Goal: Information Seeking & Learning: Stay updated

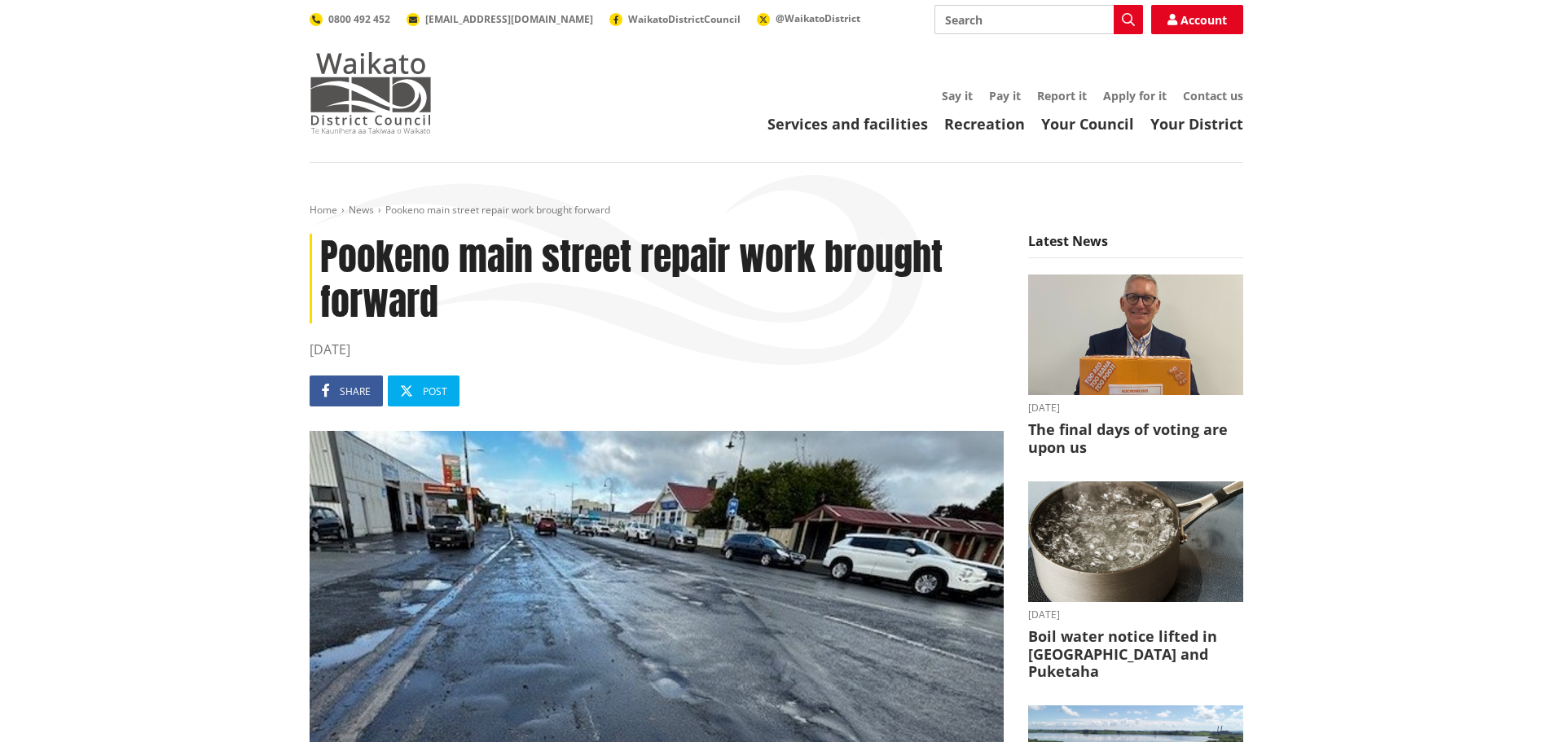
click at [395, 62] on img at bounding box center [371, 92] width 122 height 81
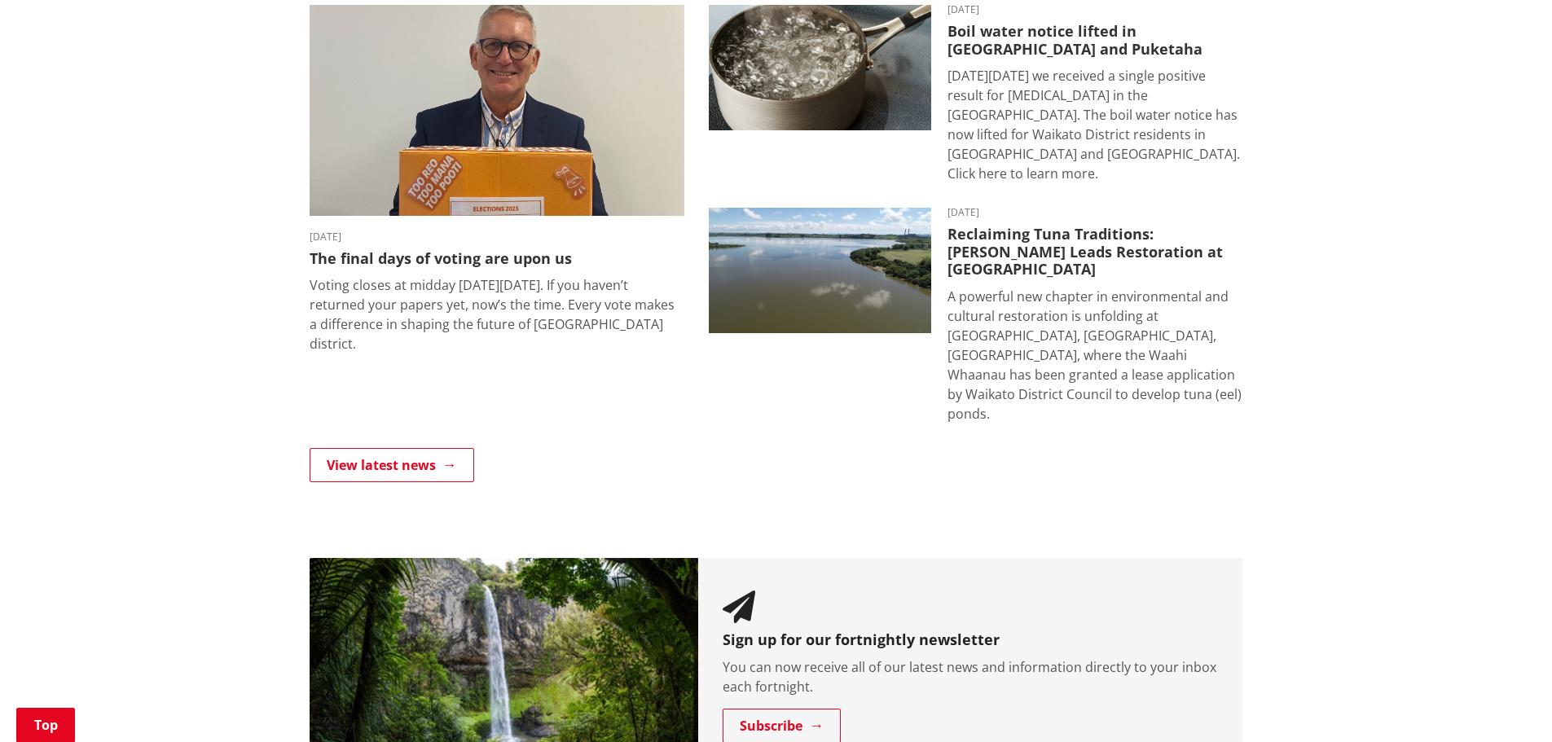
scroll to position [1141, 0]
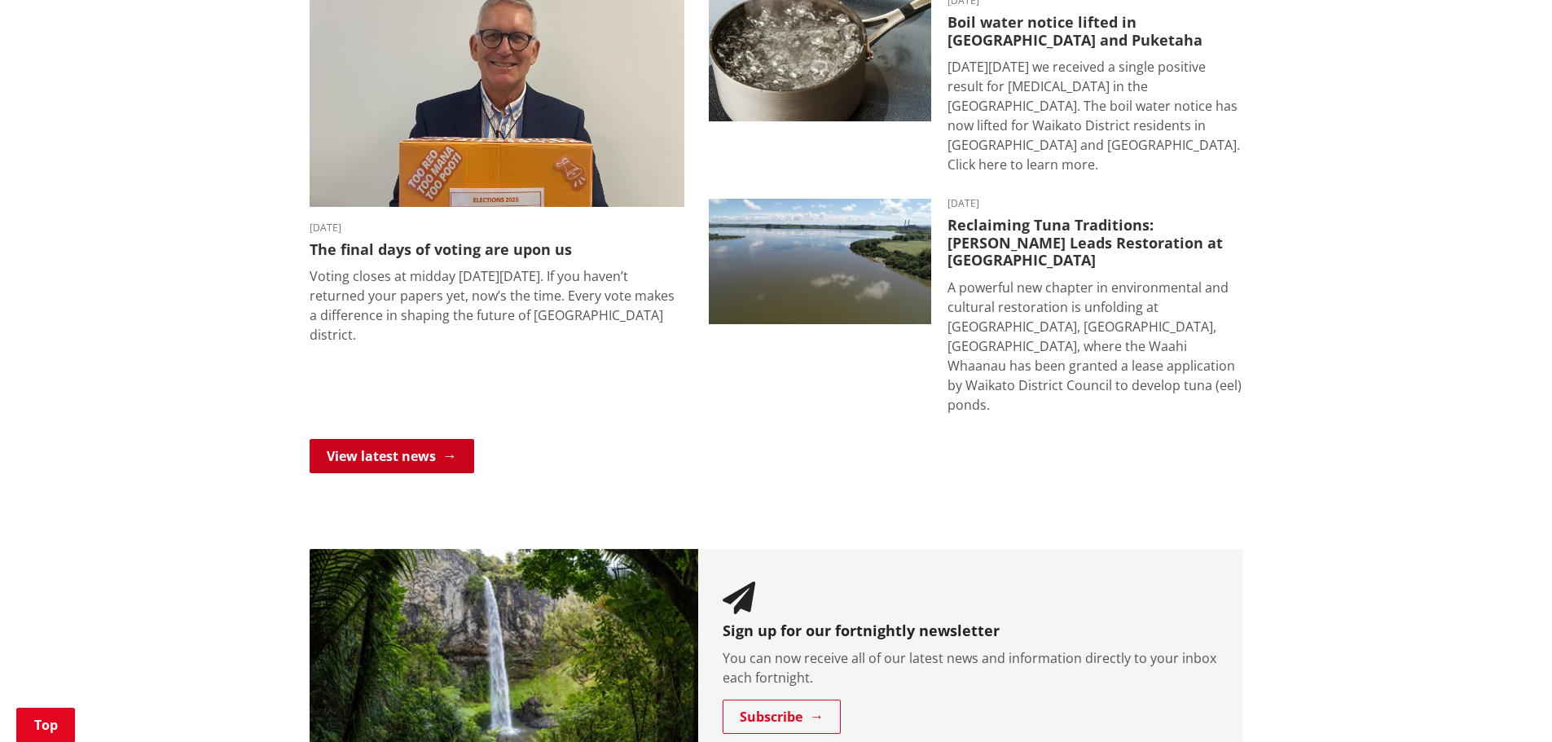
click at [438, 439] on link "View latest news" at bounding box center [392, 456] width 165 height 34
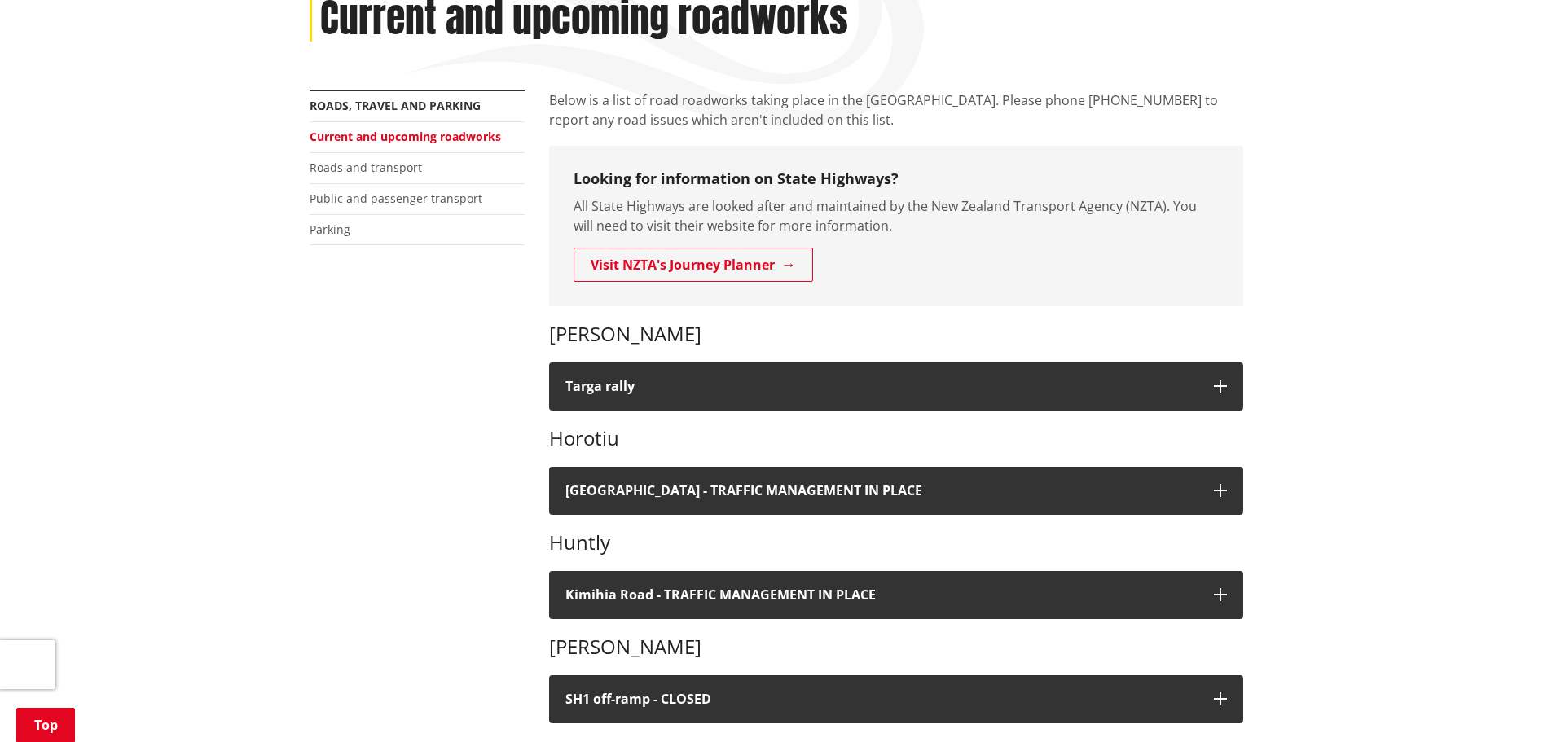
scroll to position [163, 0]
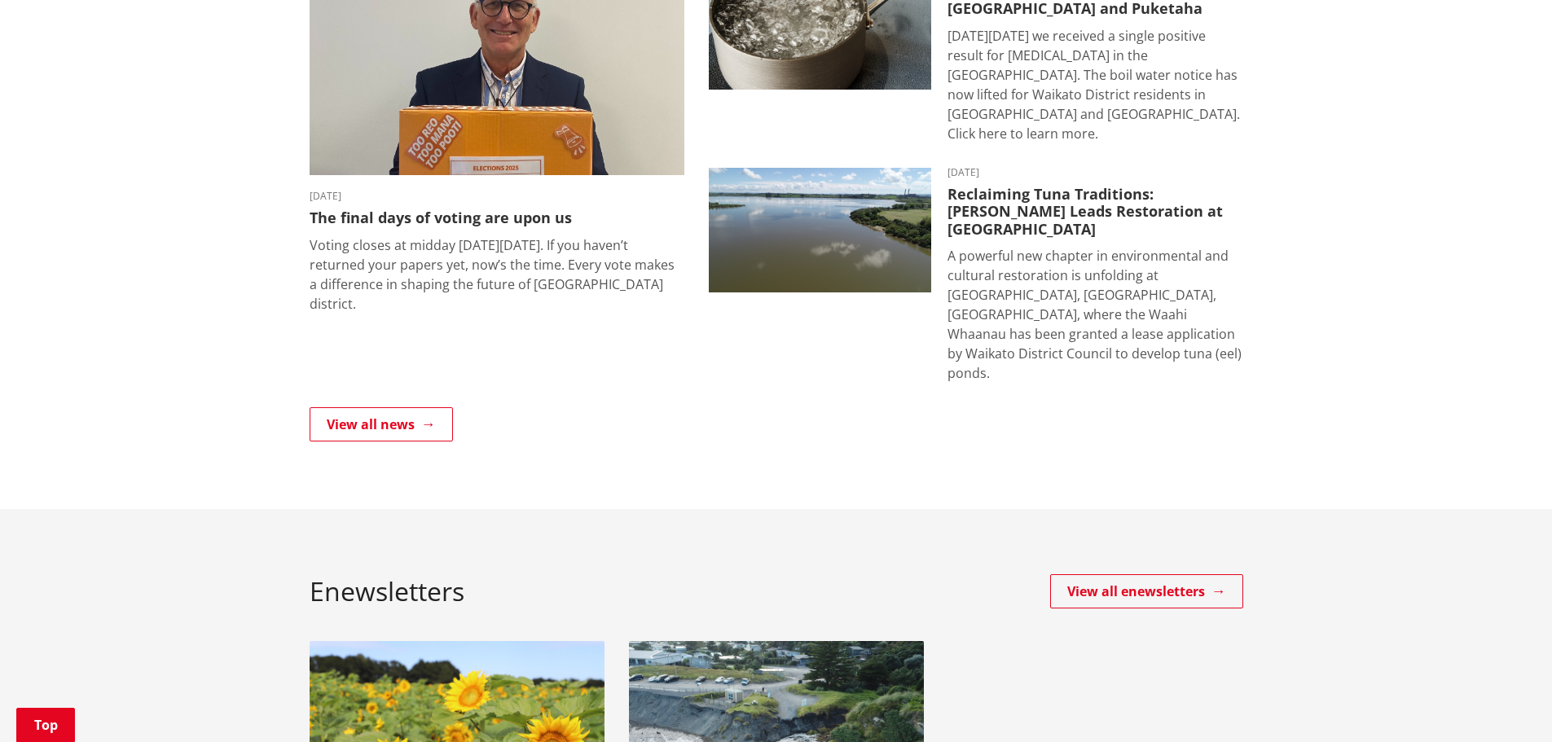
scroll to position [489, 0]
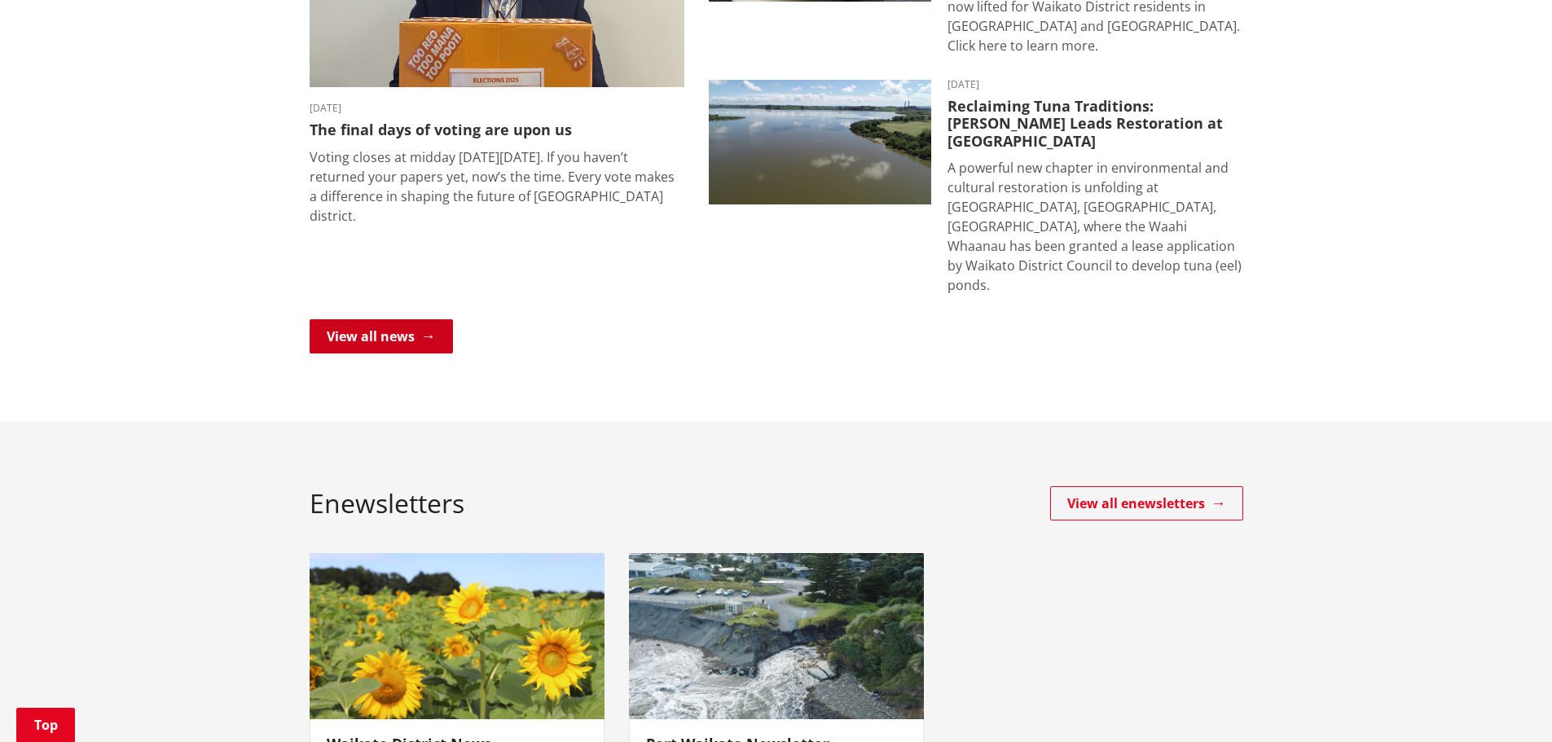
click at [410, 319] on link "View all news" at bounding box center [381, 336] width 143 height 34
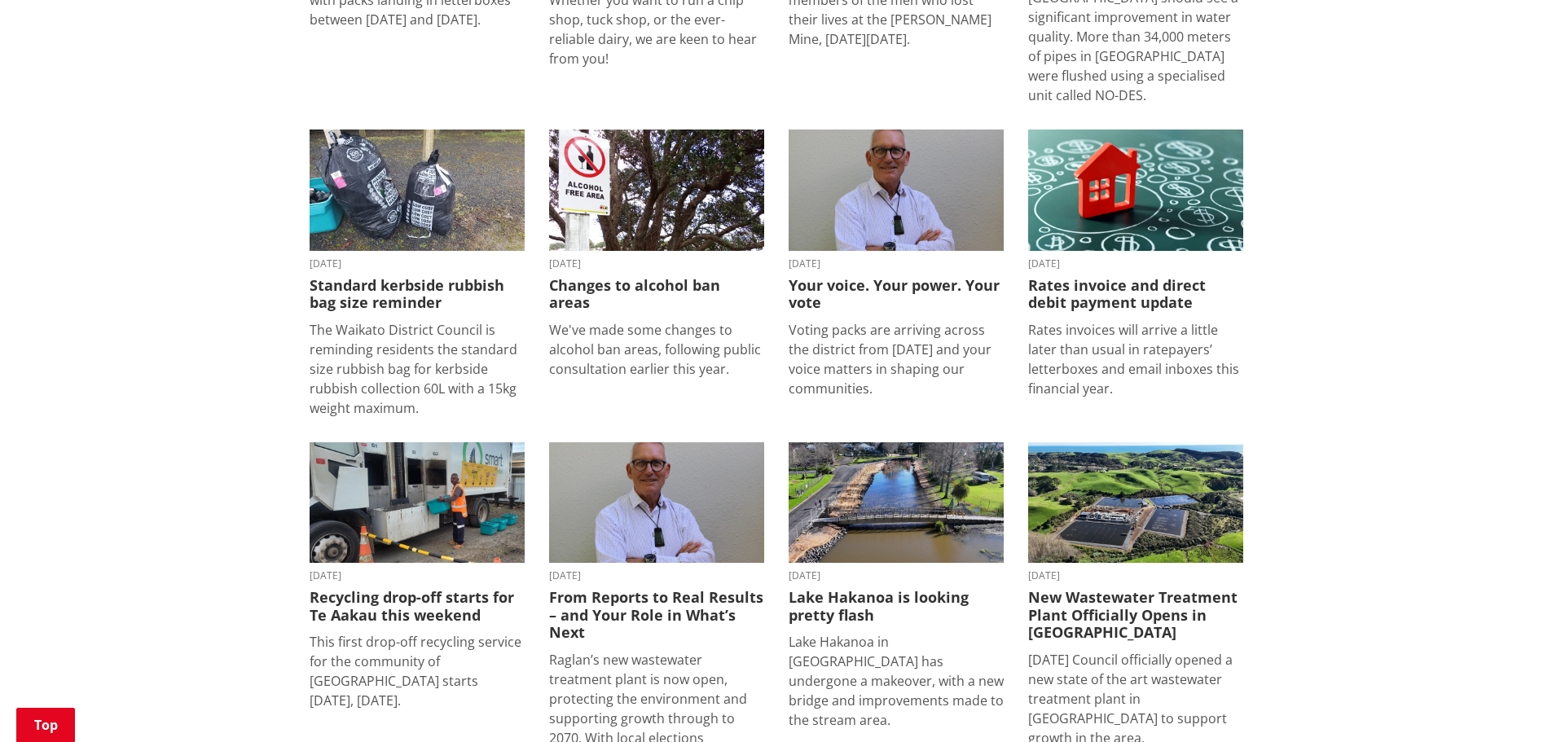
scroll to position [1792, 0]
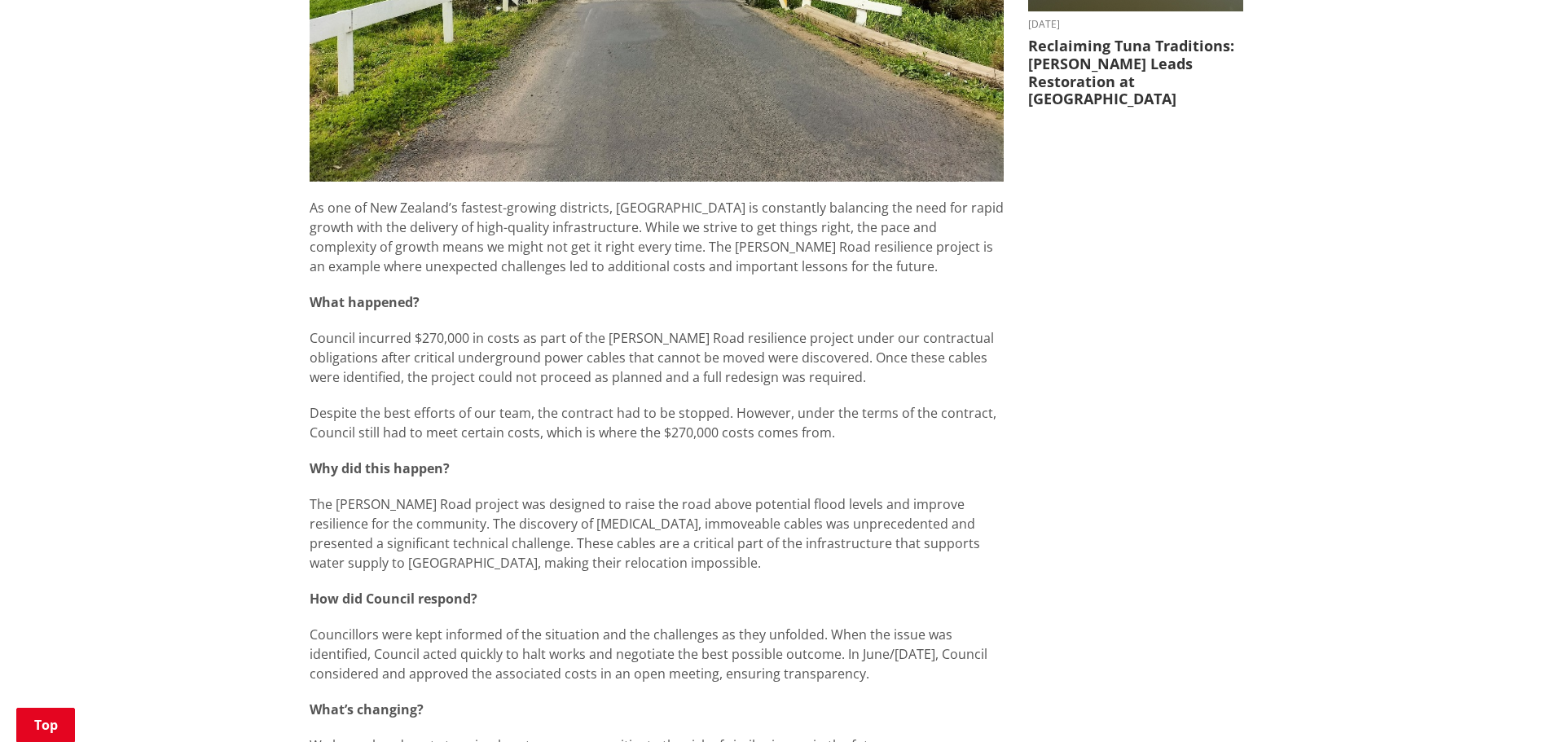
scroll to position [896, 0]
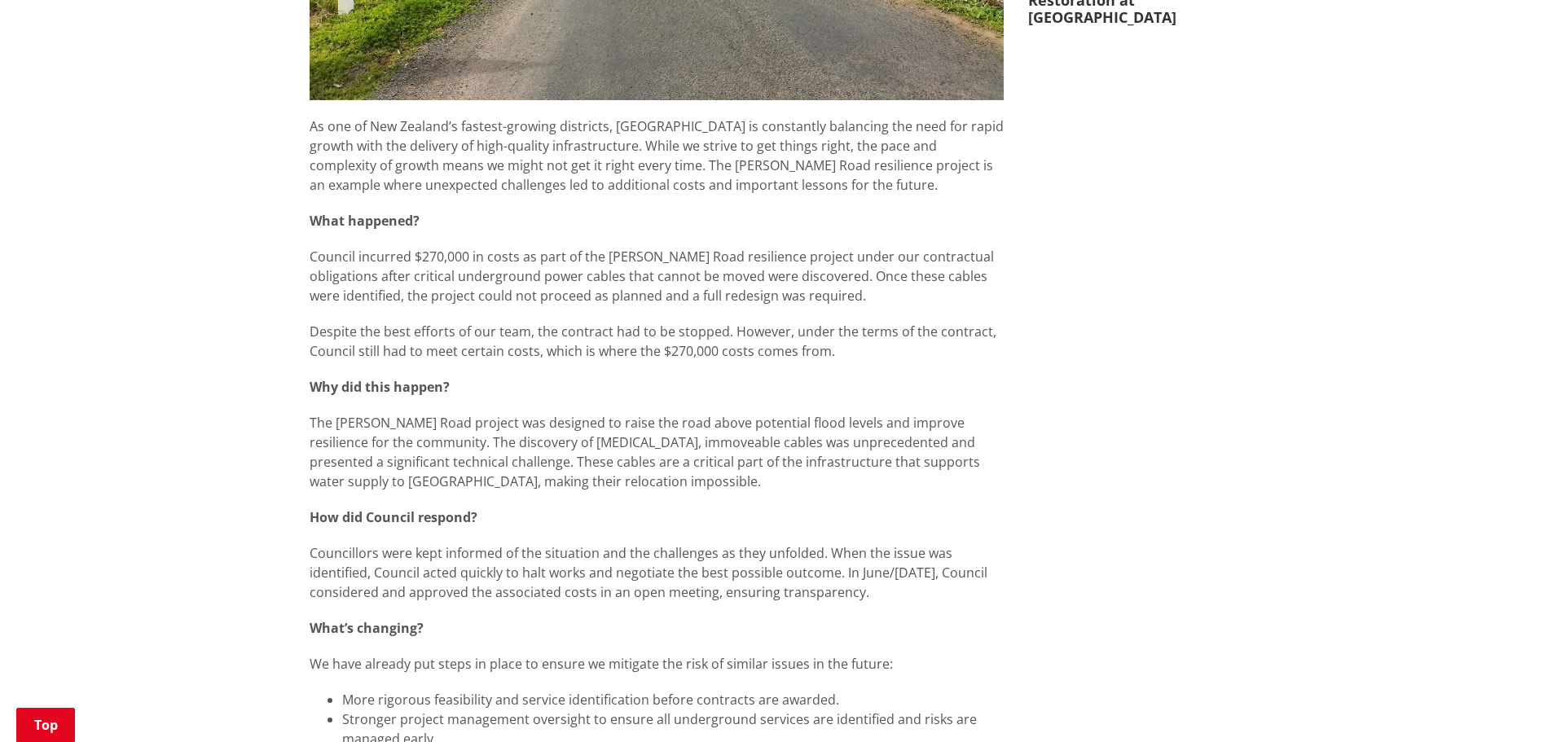
drag, startPoint x: 778, startPoint y: 353, endPoint x: 768, endPoint y: 353, distance: 9.8
click at [778, 353] on p "Despite the best efforts of our team, the contract had to be stopped. However, …" at bounding box center [657, 341] width 694 height 39
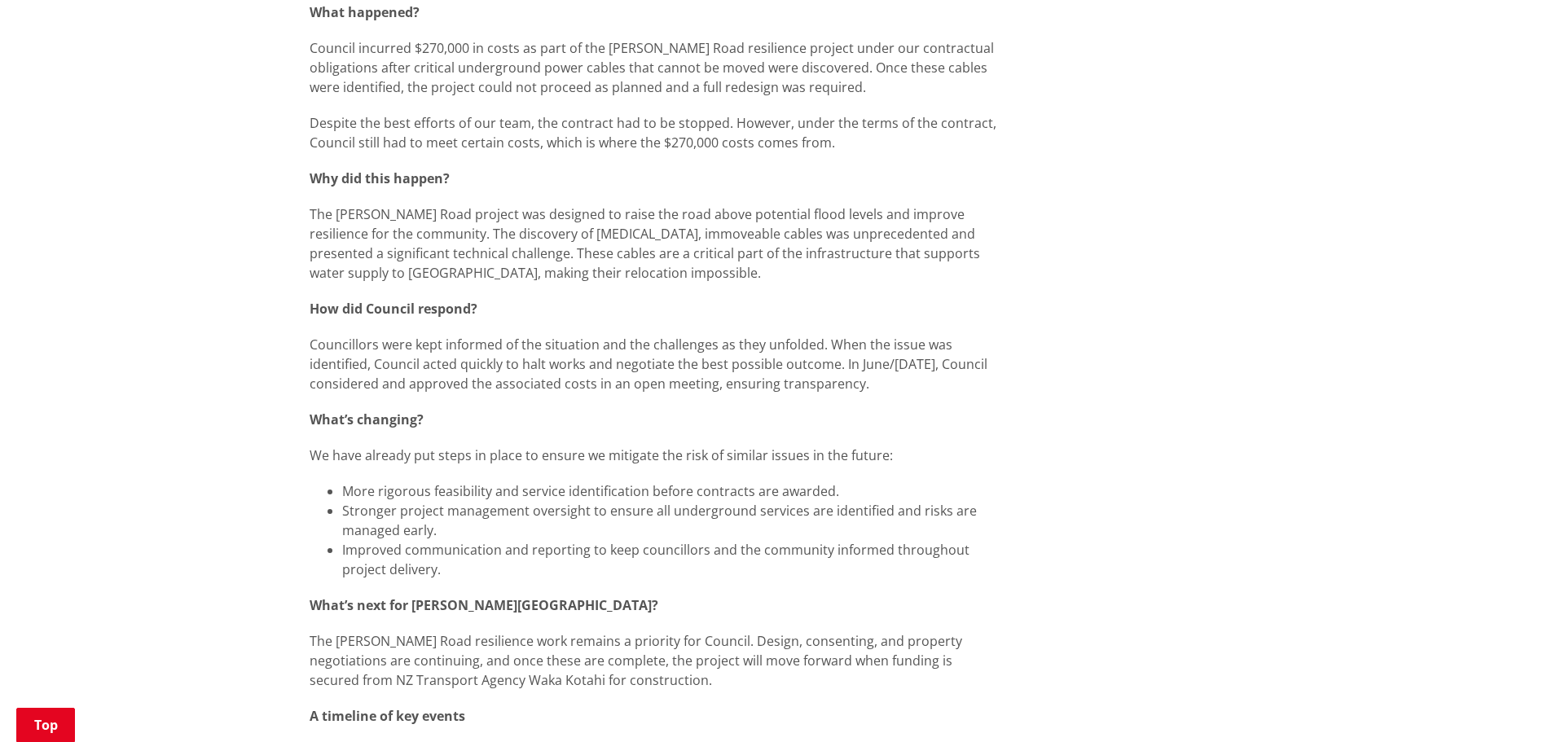
scroll to position [1141, 0]
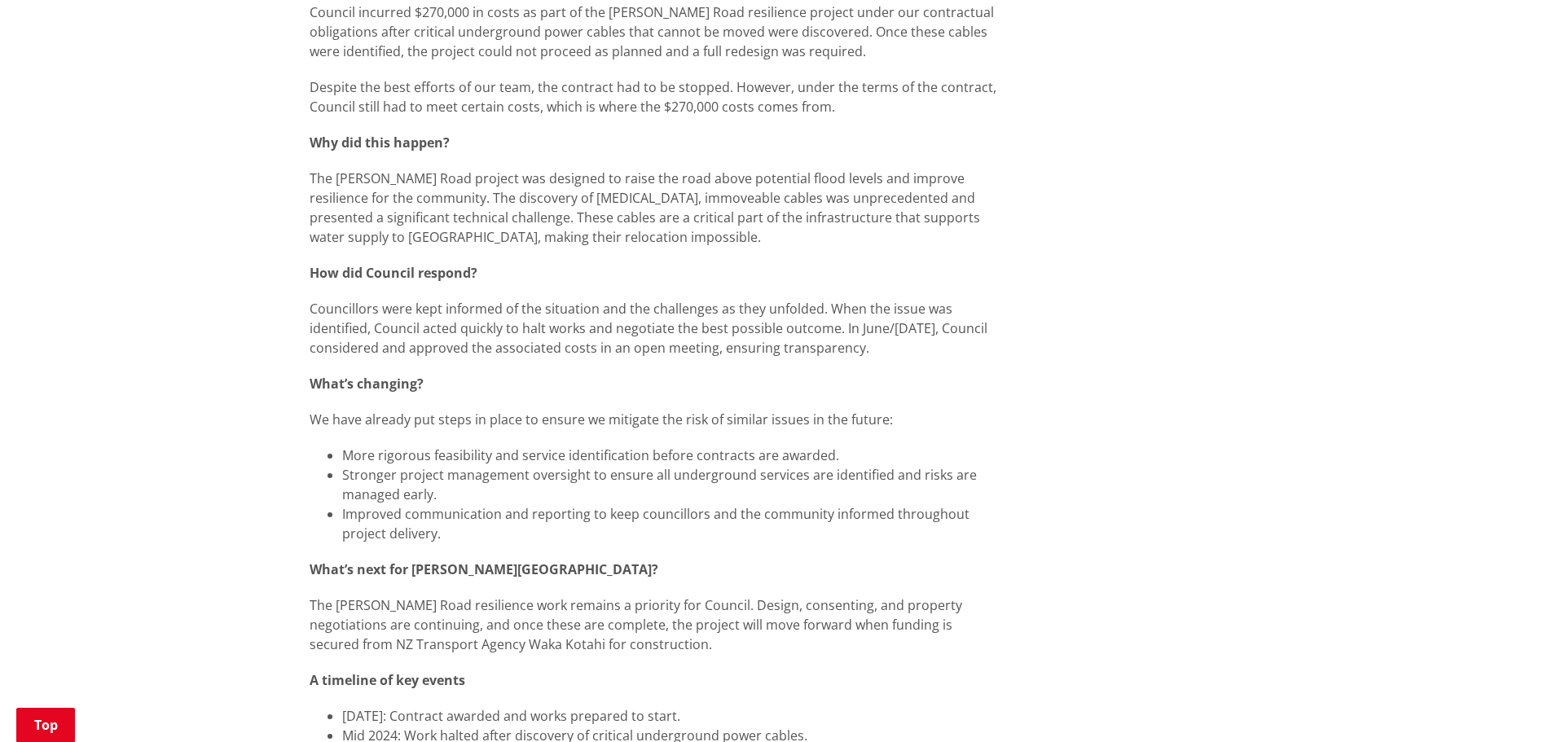
click at [789, 170] on p "The Munro Road project was designed to raise the road above potential flood lev…" at bounding box center [657, 208] width 694 height 78
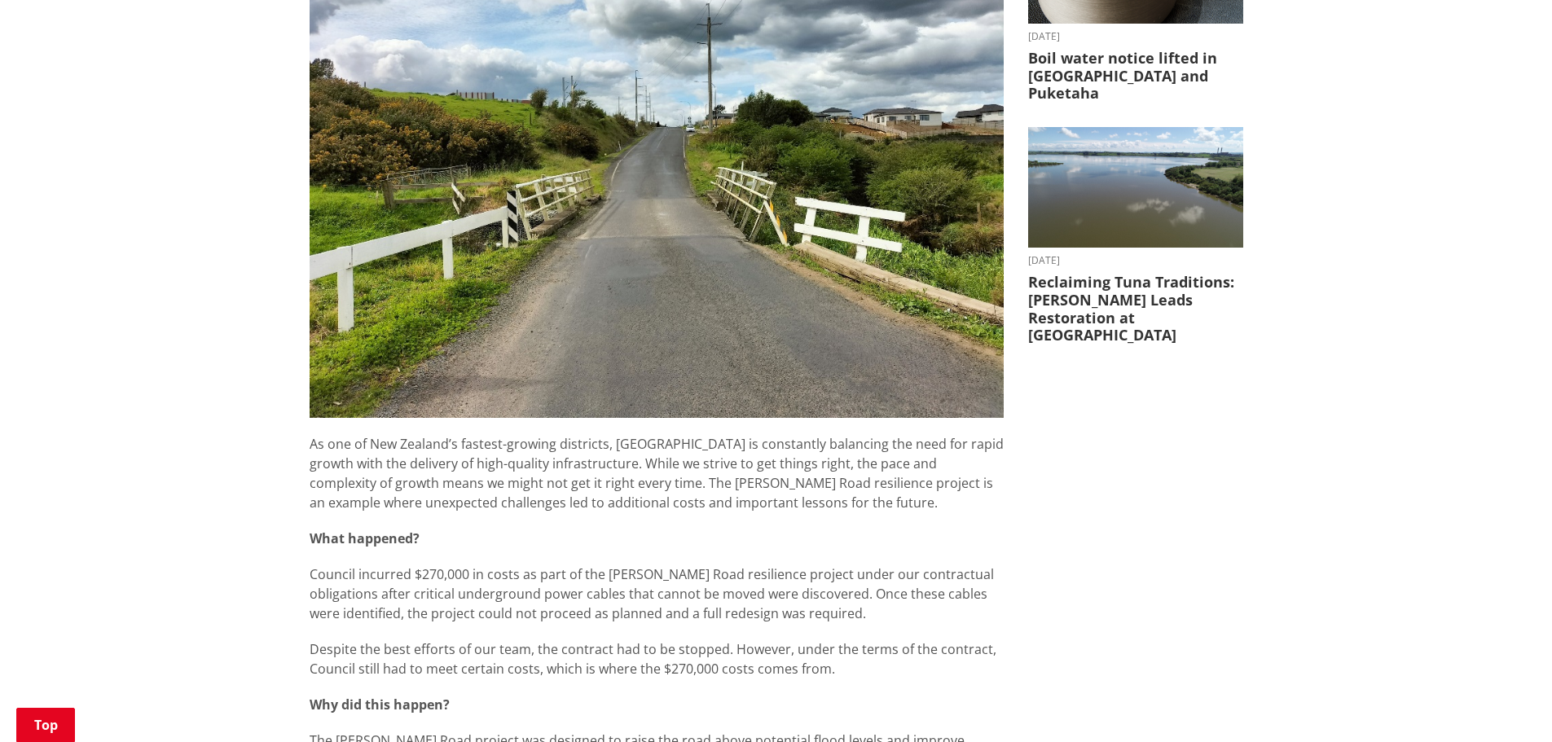
scroll to position [489, 0]
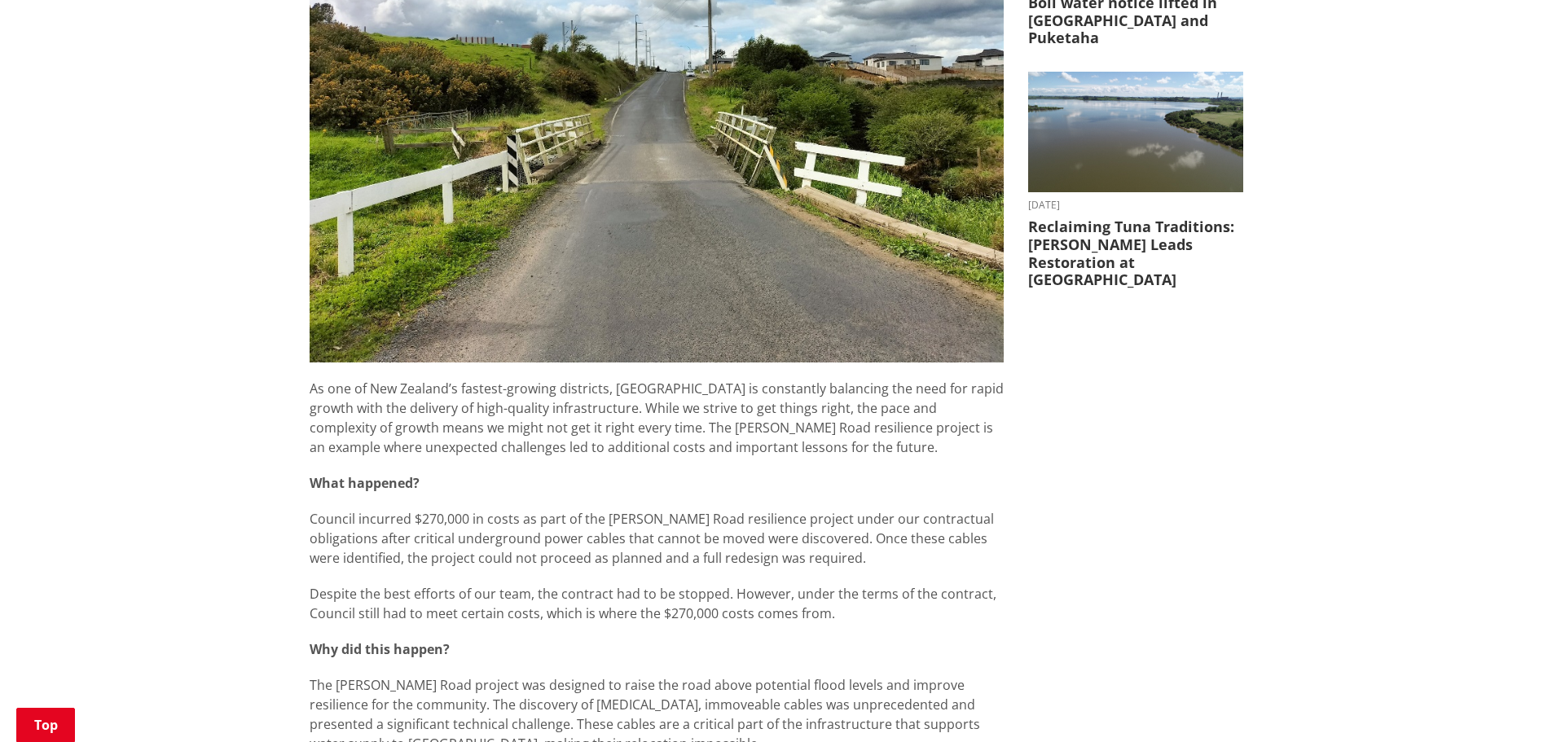
scroll to position [652, 0]
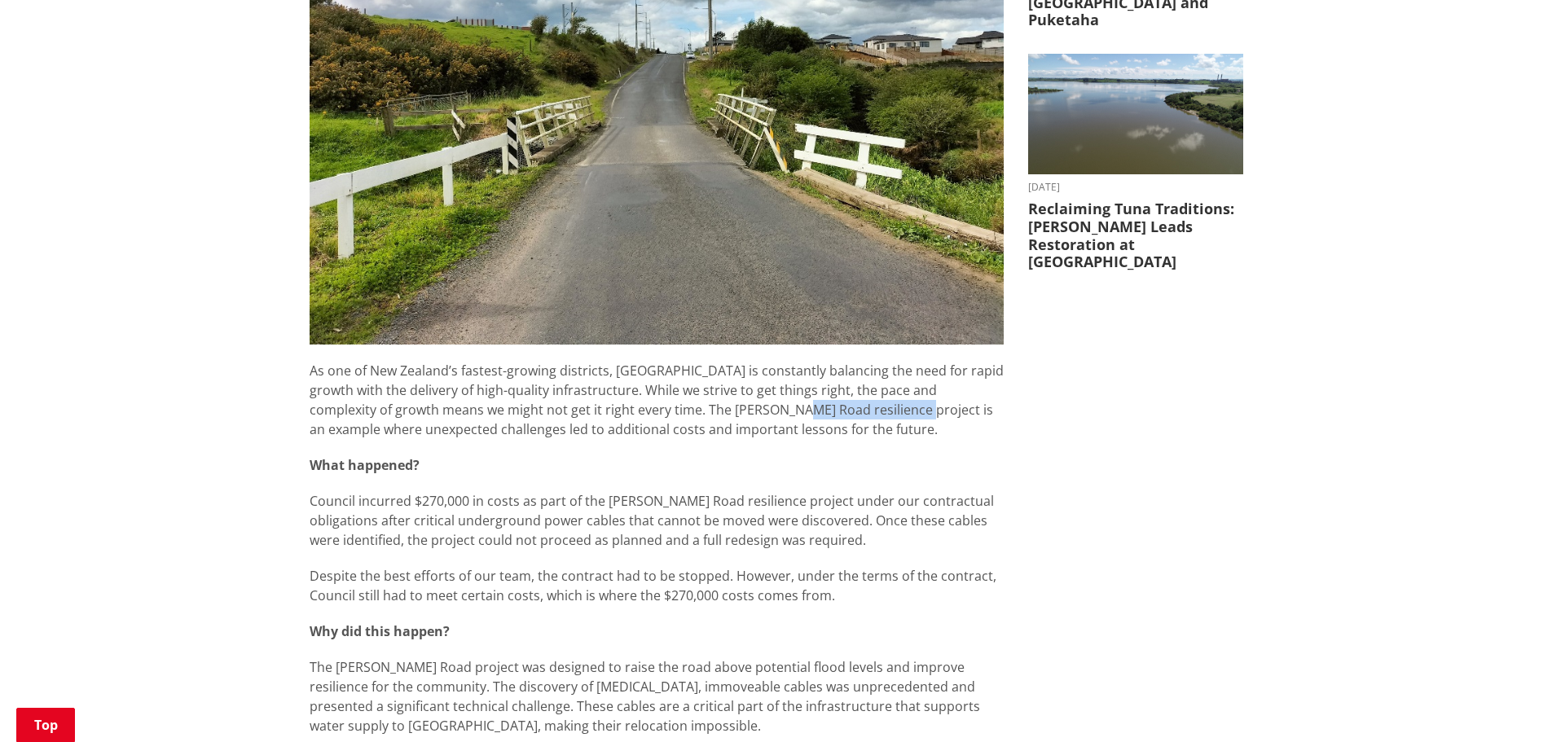
drag, startPoint x: 739, startPoint y: 407, endPoint x: 848, endPoint y: 405, distance: 109.2
click at [848, 405] on p "As one of New Zealand’s fastest-growing districts, Waikato District is constant…" at bounding box center [657, 400] width 694 height 78
click at [847, 404] on p "As one of New Zealand’s fastest-growing districts, Waikato District is constant…" at bounding box center [657, 400] width 694 height 78
drag, startPoint x: 842, startPoint y: 402, endPoint x: 738, endPoint y: 400, distance: 104.3
click at [739, 404] on p "As one of New Zealand’s fastest-growing districts, Waikato District is constant…" at bounding box center [657, 400] width 694 height 78
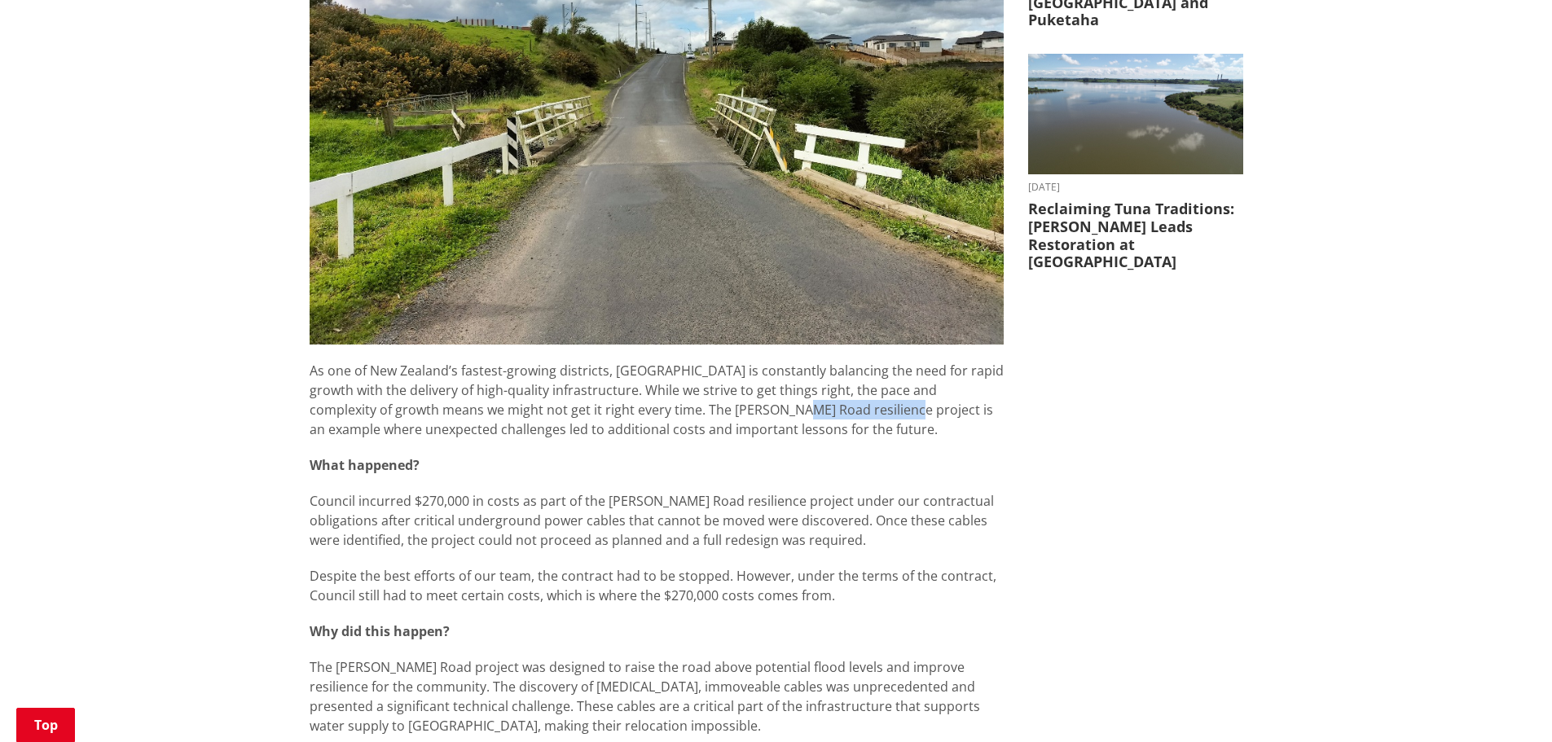
copy p "resilience project"
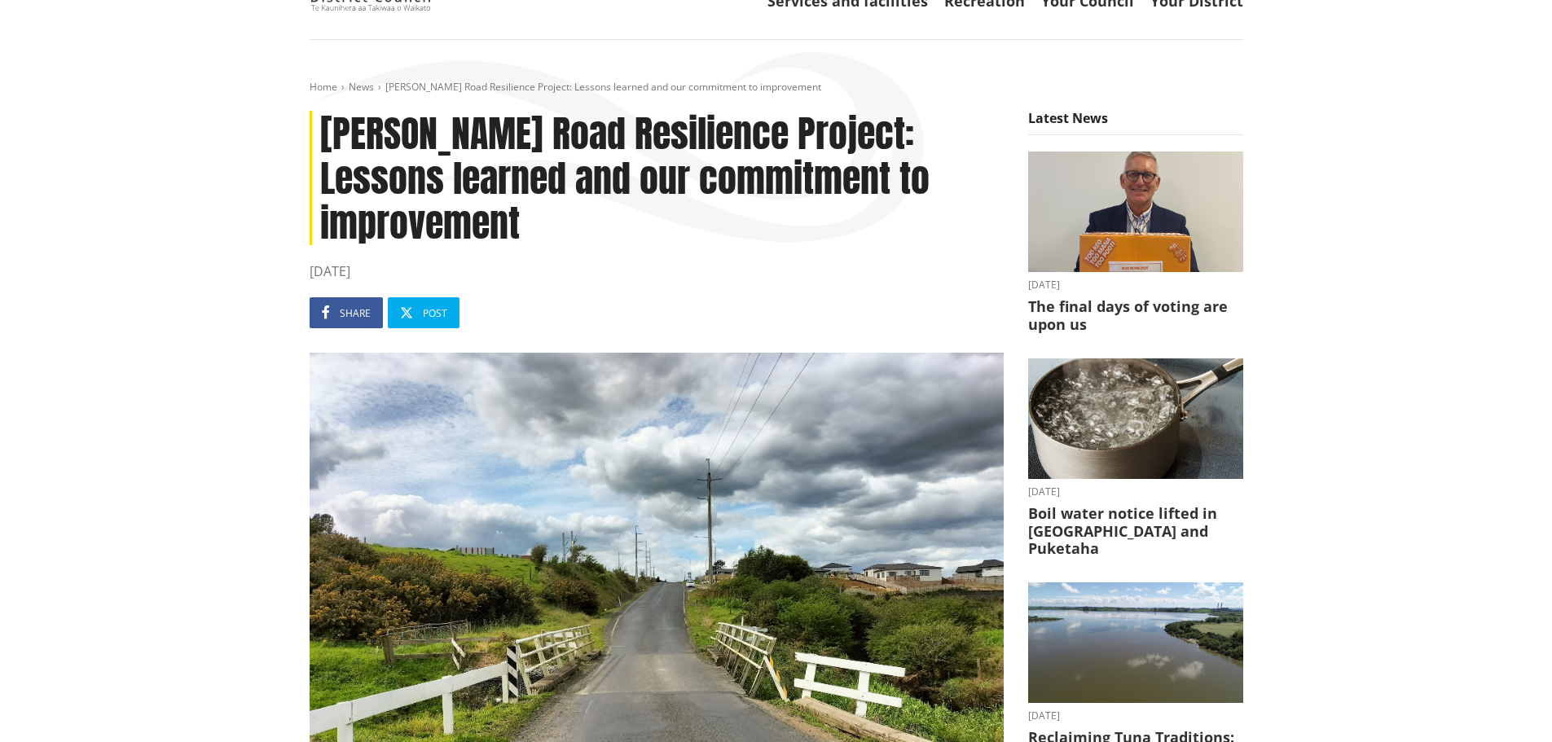
scroll to position [64, 0]
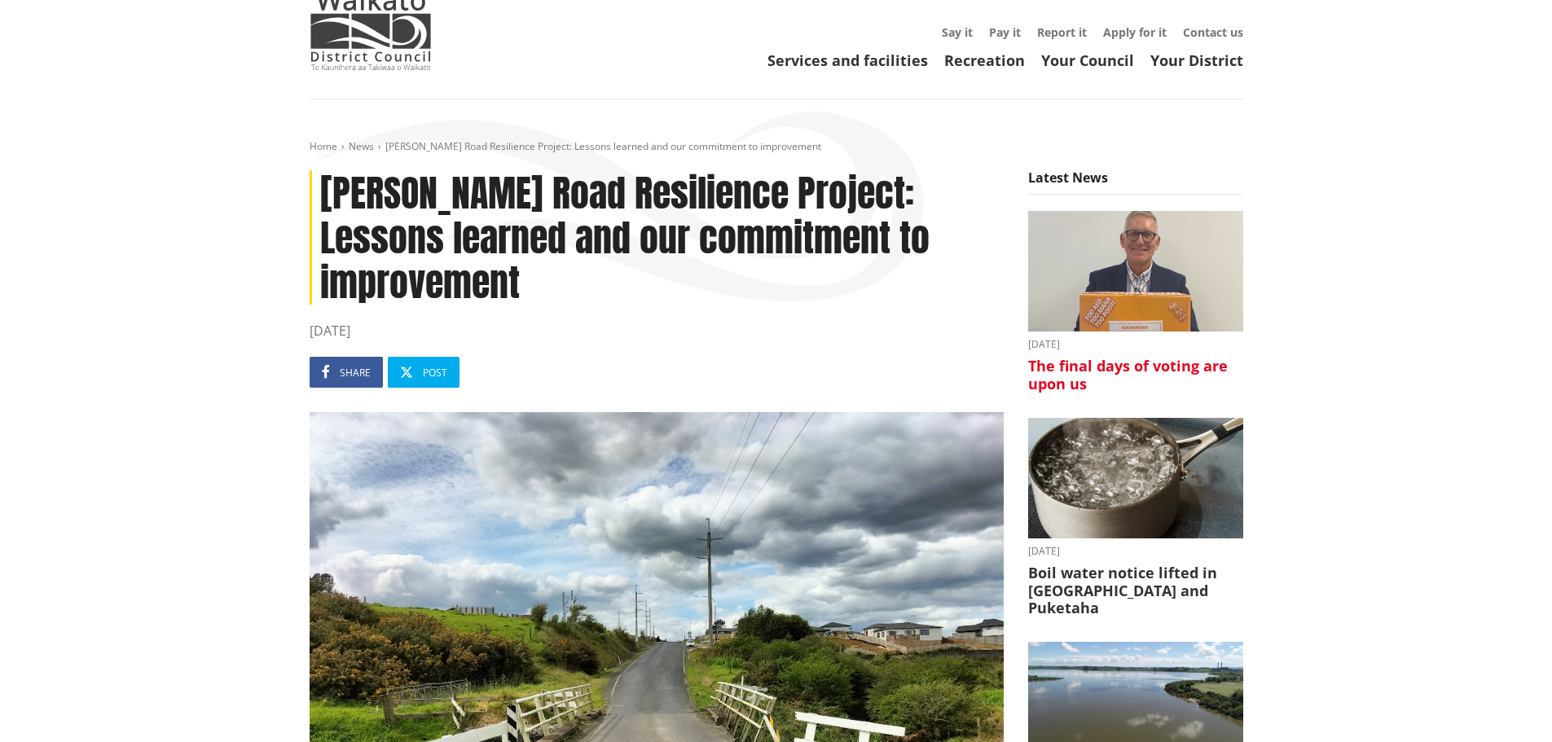
click at [1153, 284] on img at bounding box center [1135, 271] width 215 height 121
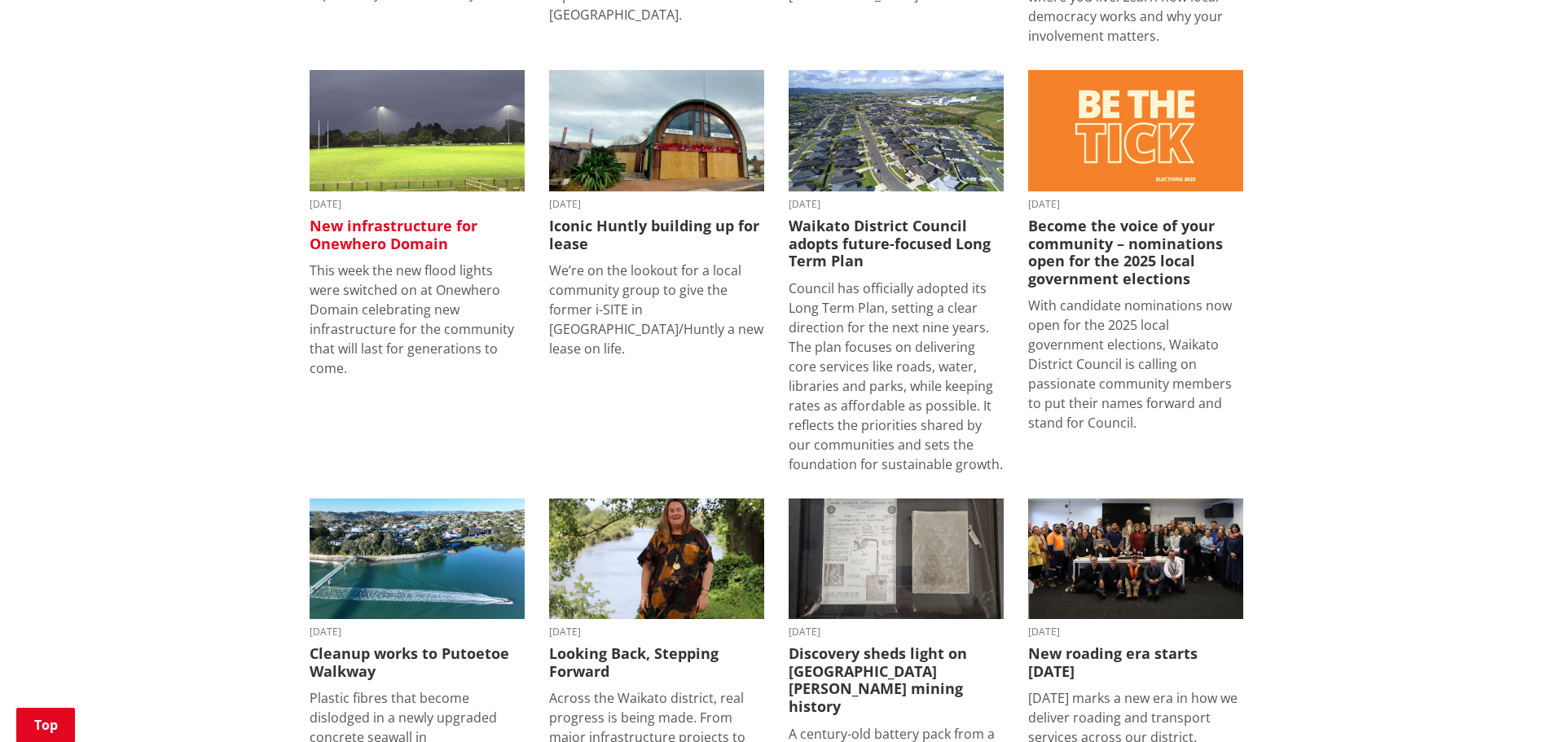
scroll to position [1141, 0]
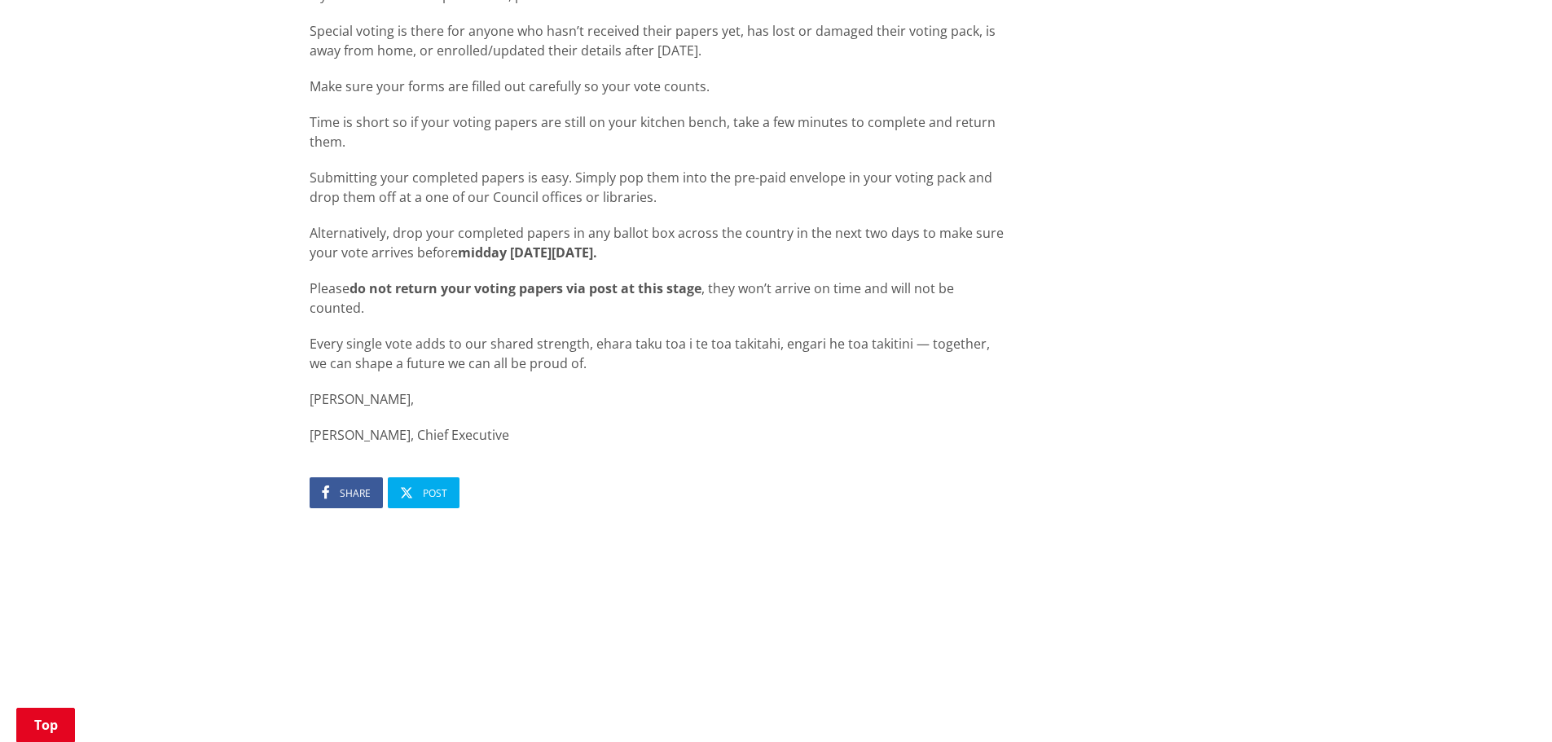
scroll to position [1711, 0]
